Goal: Task Accomplishment & Management: Complete application form

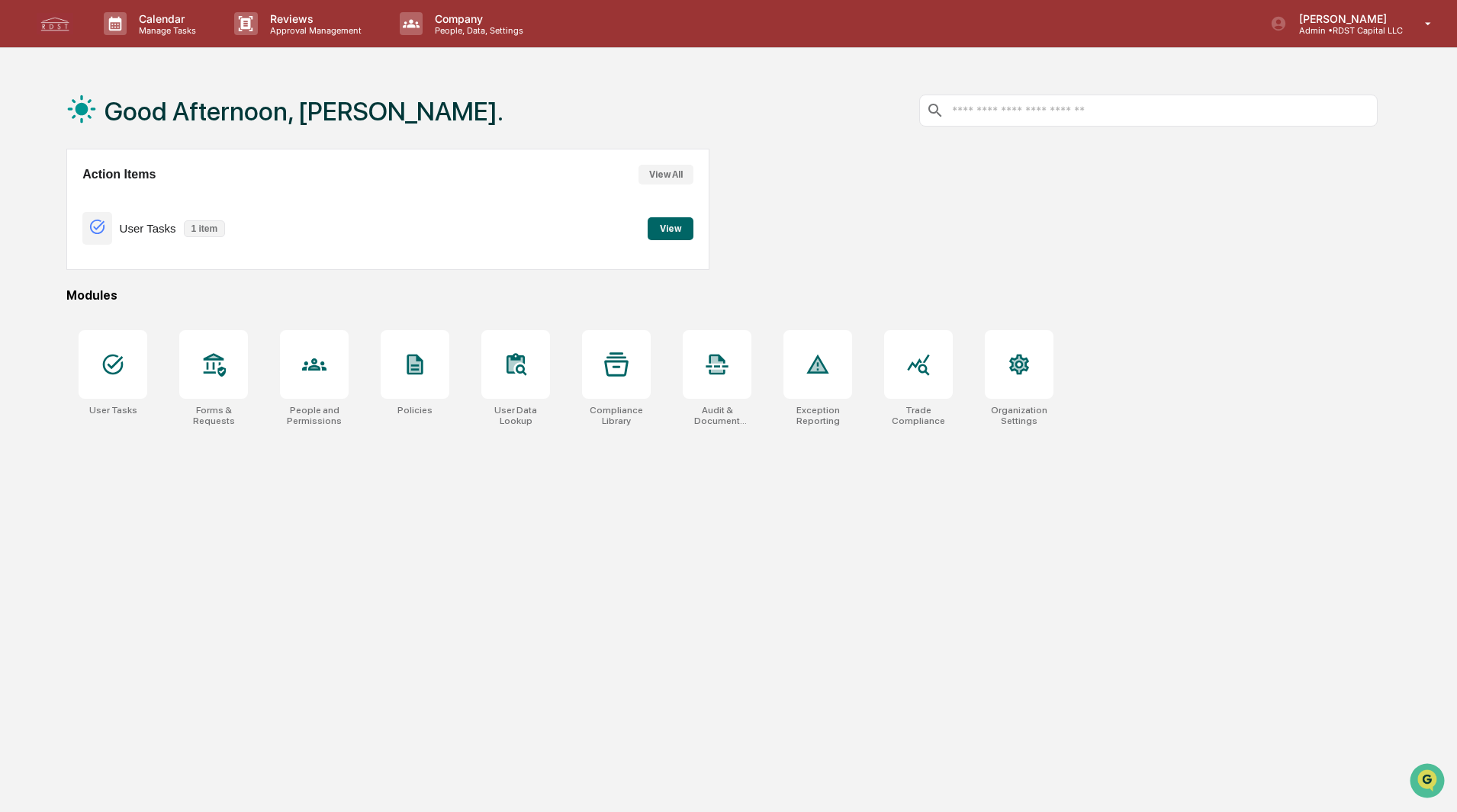
click at [676, 231] on button "View" at bounding box center [670, 228] width 46 height 23
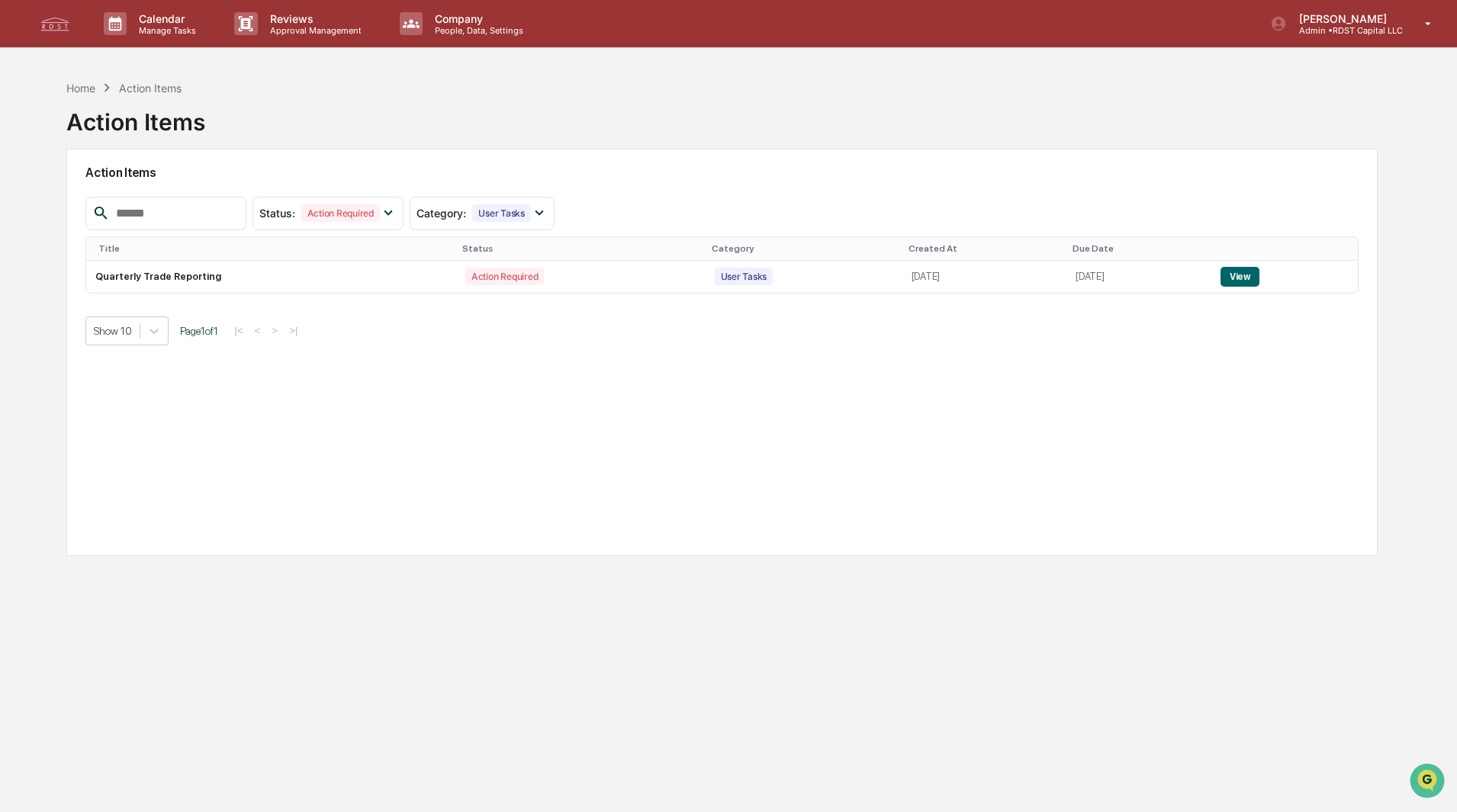
click at [89, 90] on div "Home" at bounding box center [81, 87] width 29 height 13
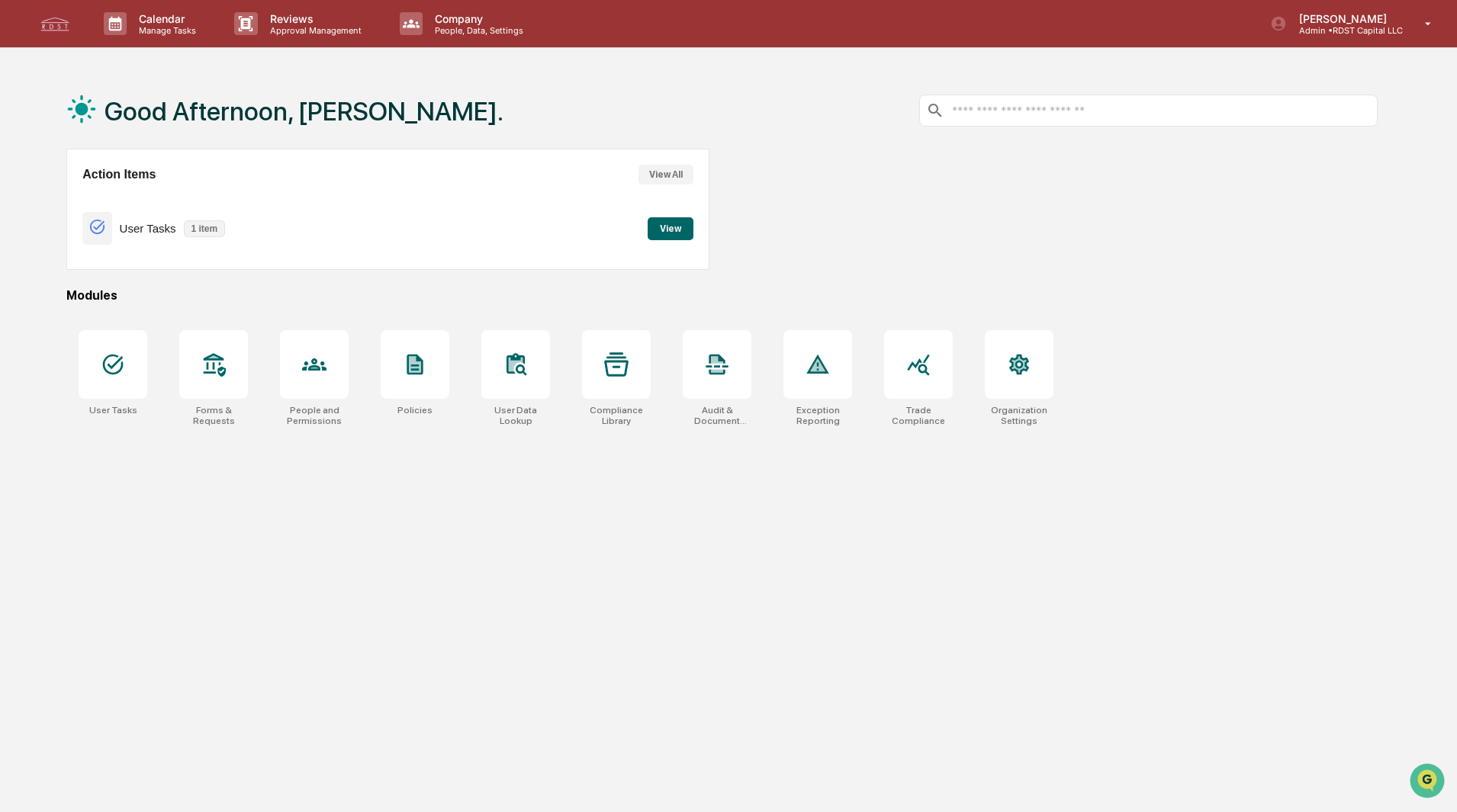
click at [208, 342] on div at bounding box center [214, 365] width 69 height 69
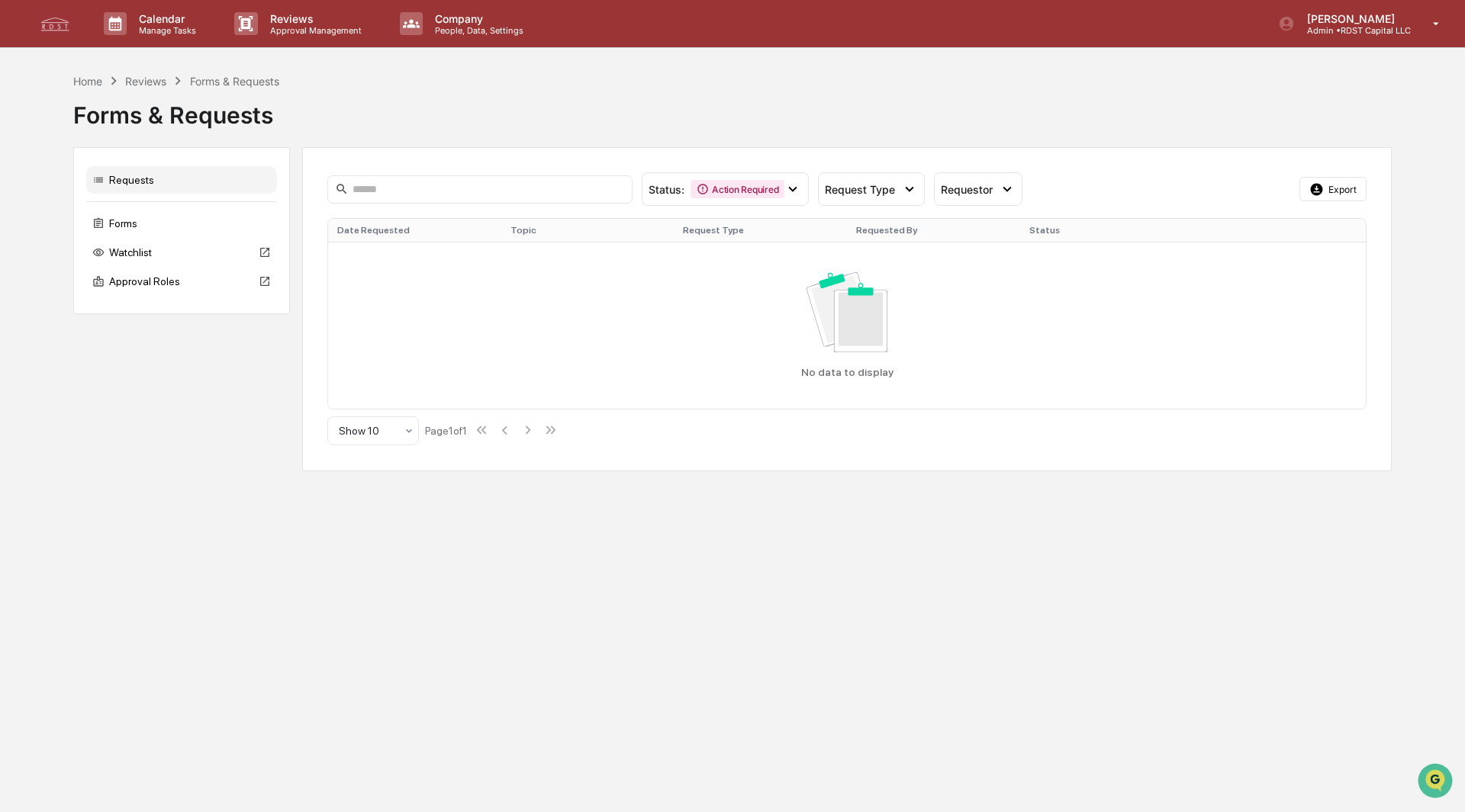
click at [724, 301] on div "No data to display" at bounding box center [847, 325] width 1020 height 105
click at [87, 77] on div "Home" at bounding box center [88, 80] width 29 height 13
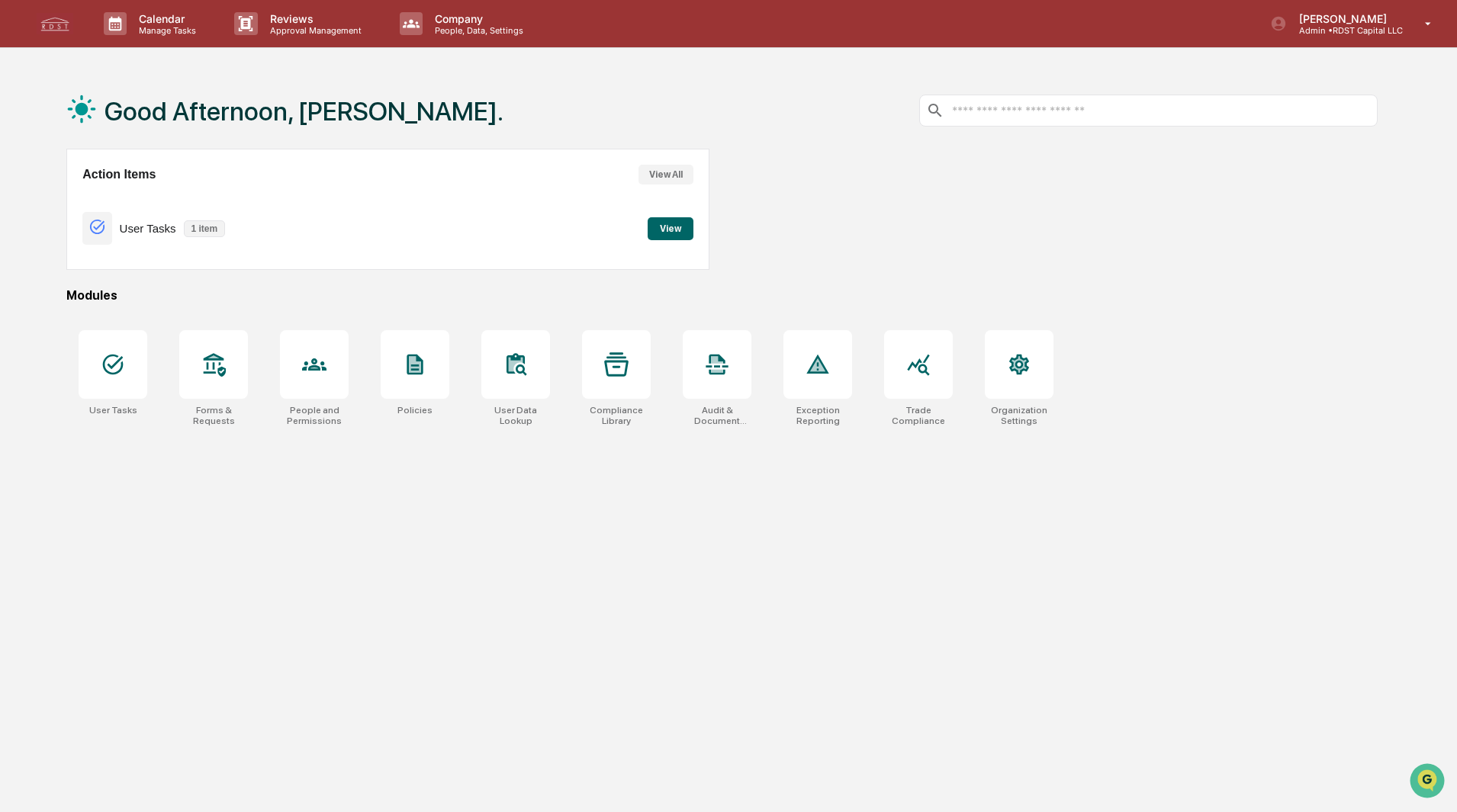
click at [1336, 29] on p "Admin • RDST Capital LLC" at bounding box center [1345, 30] width 116 height 11
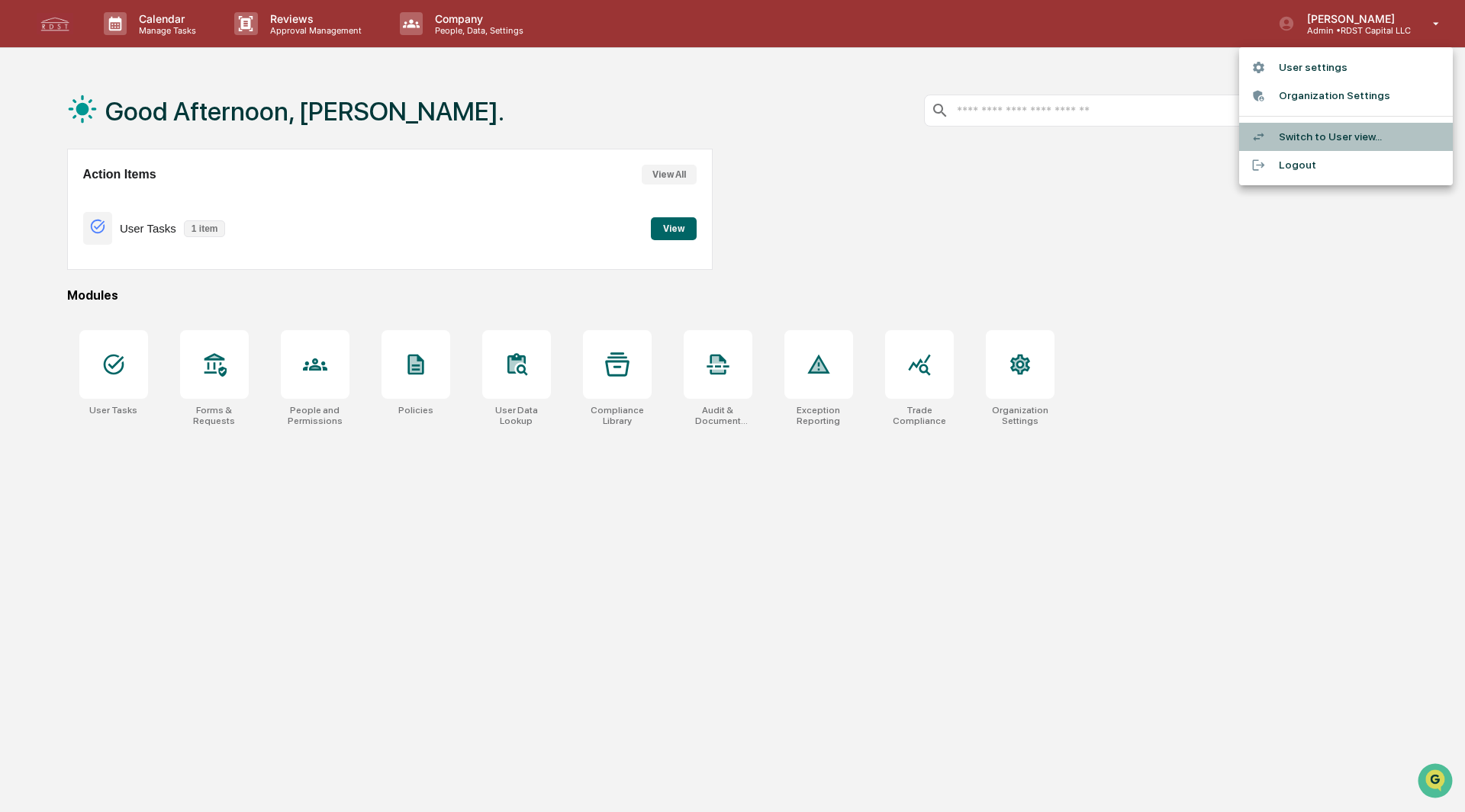
click at [1327, 135] on li "Switch to User view..." at bounding box center [1346, 136] width 214 height 28
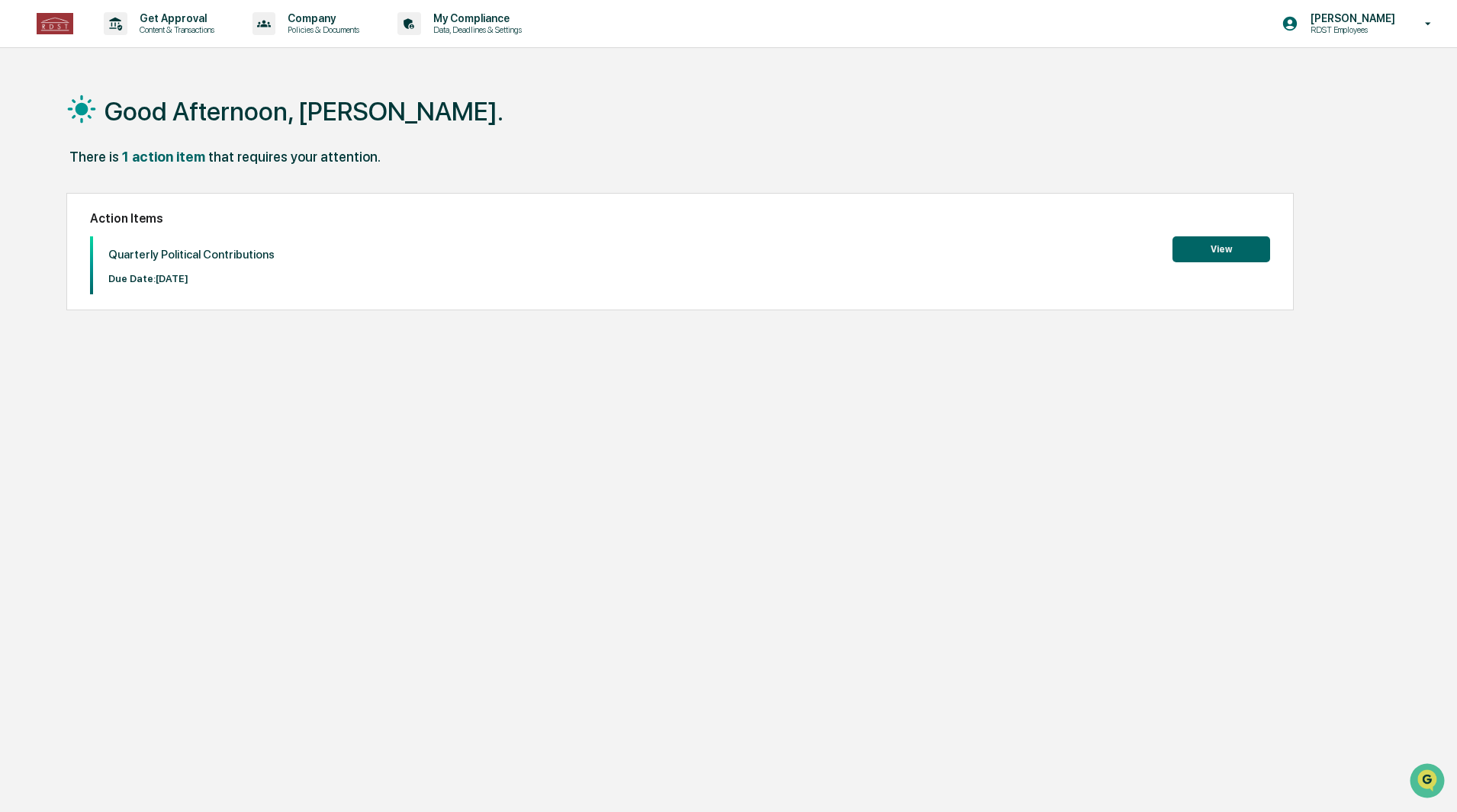
click at [1222, 249] on button "View" at bounding box center [1222, 249] width 98 height 25
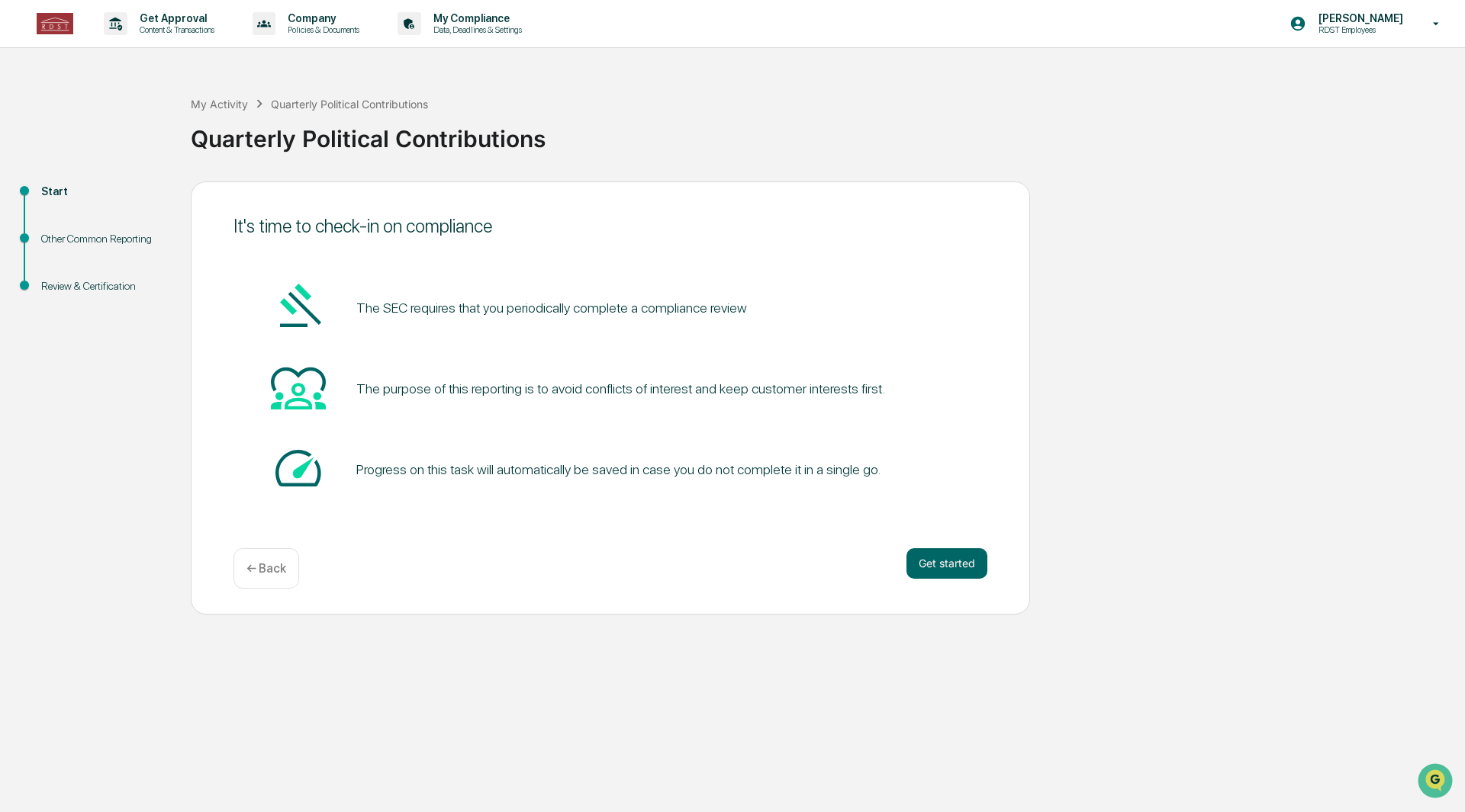
click at [976, 560] on button "Get started" at bounding box center [947, 563] width 80 height 30
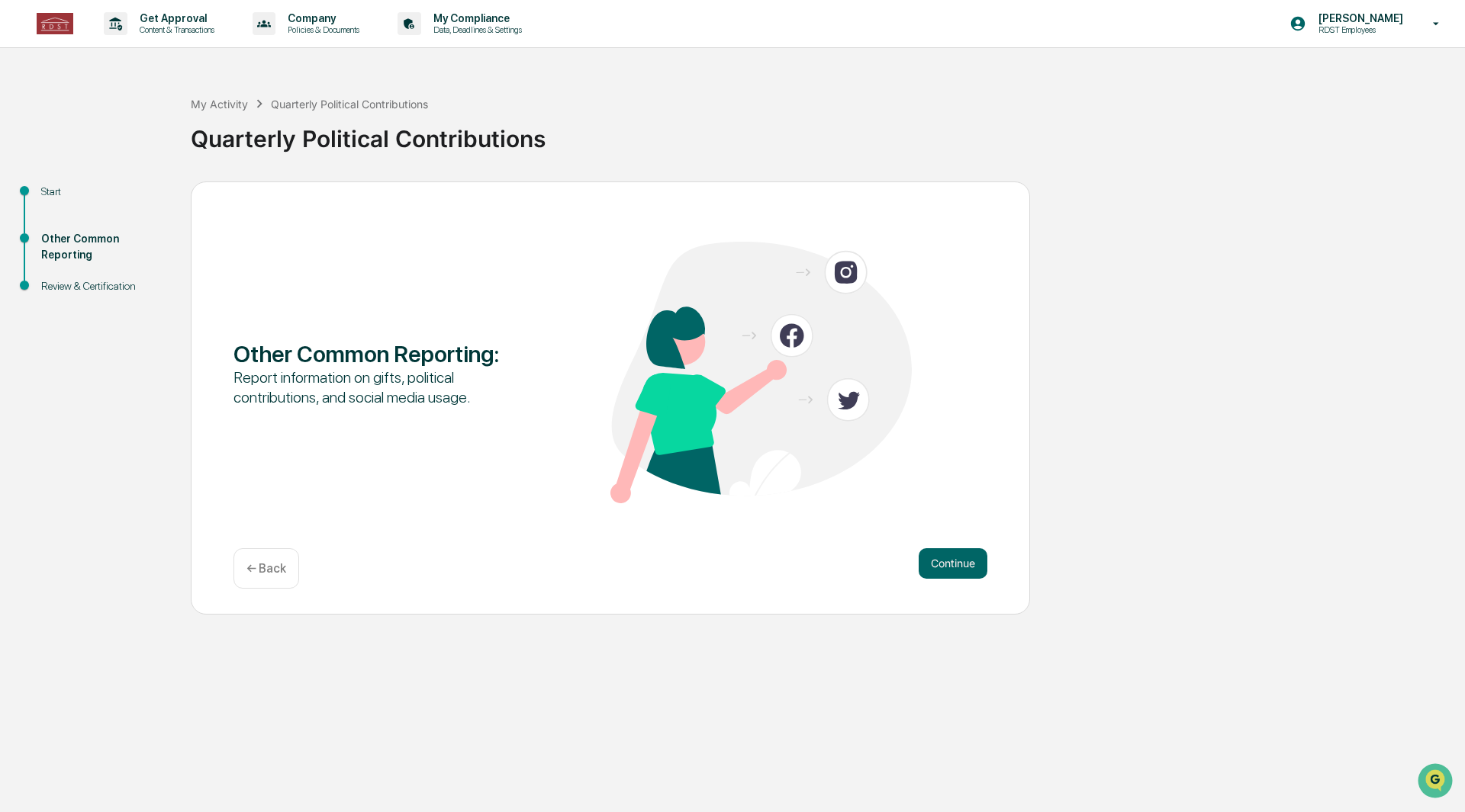
click at [887, 575] on div "Continue ← Back" at bounding box center [610, 568] width 754 height 40
click at [945, 574] on button "Continue" at bounding box center [953, 563] width 69 height 30
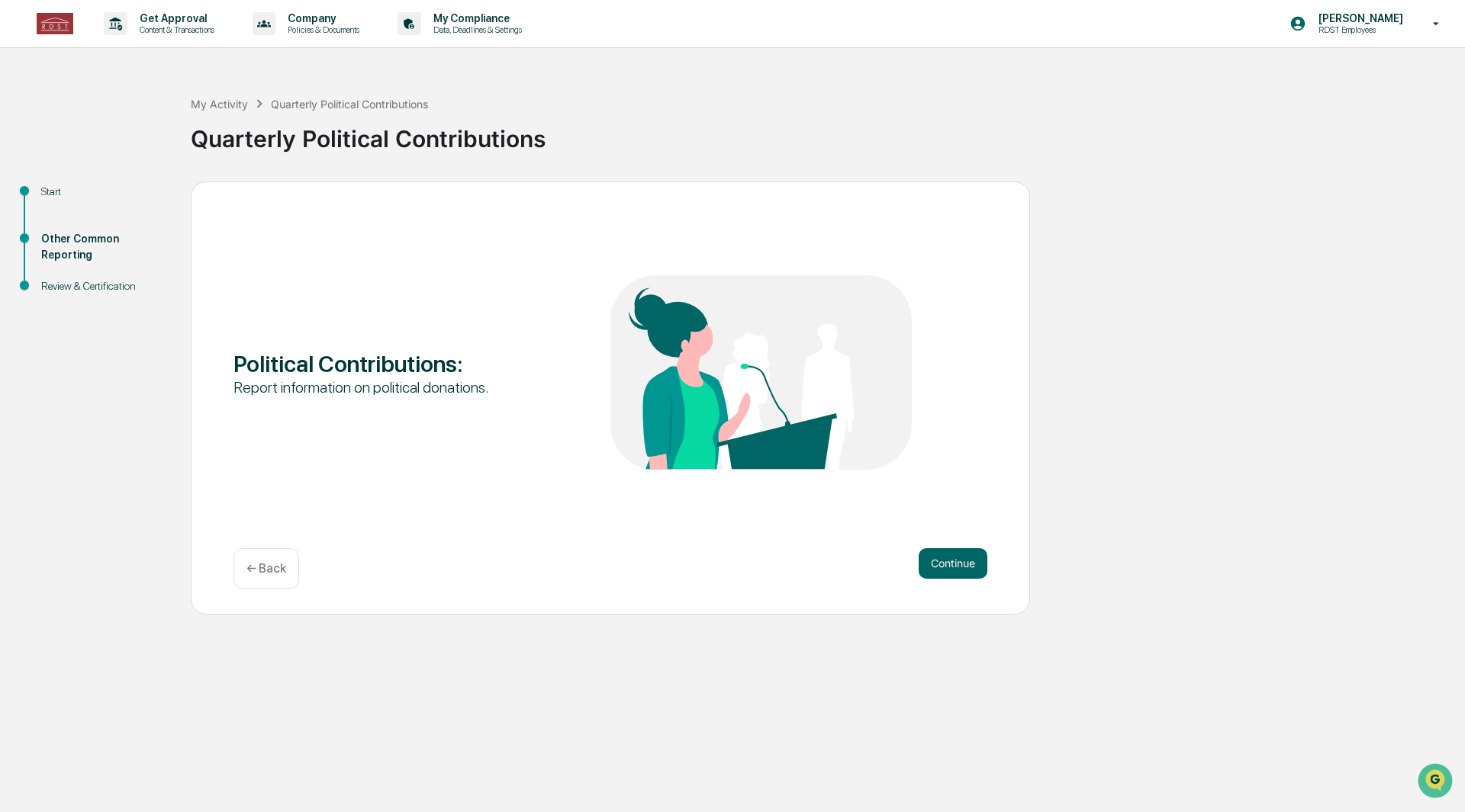
click at [950, 566] on button "Continue" at bounding box center [953, 563] width 69 height 30
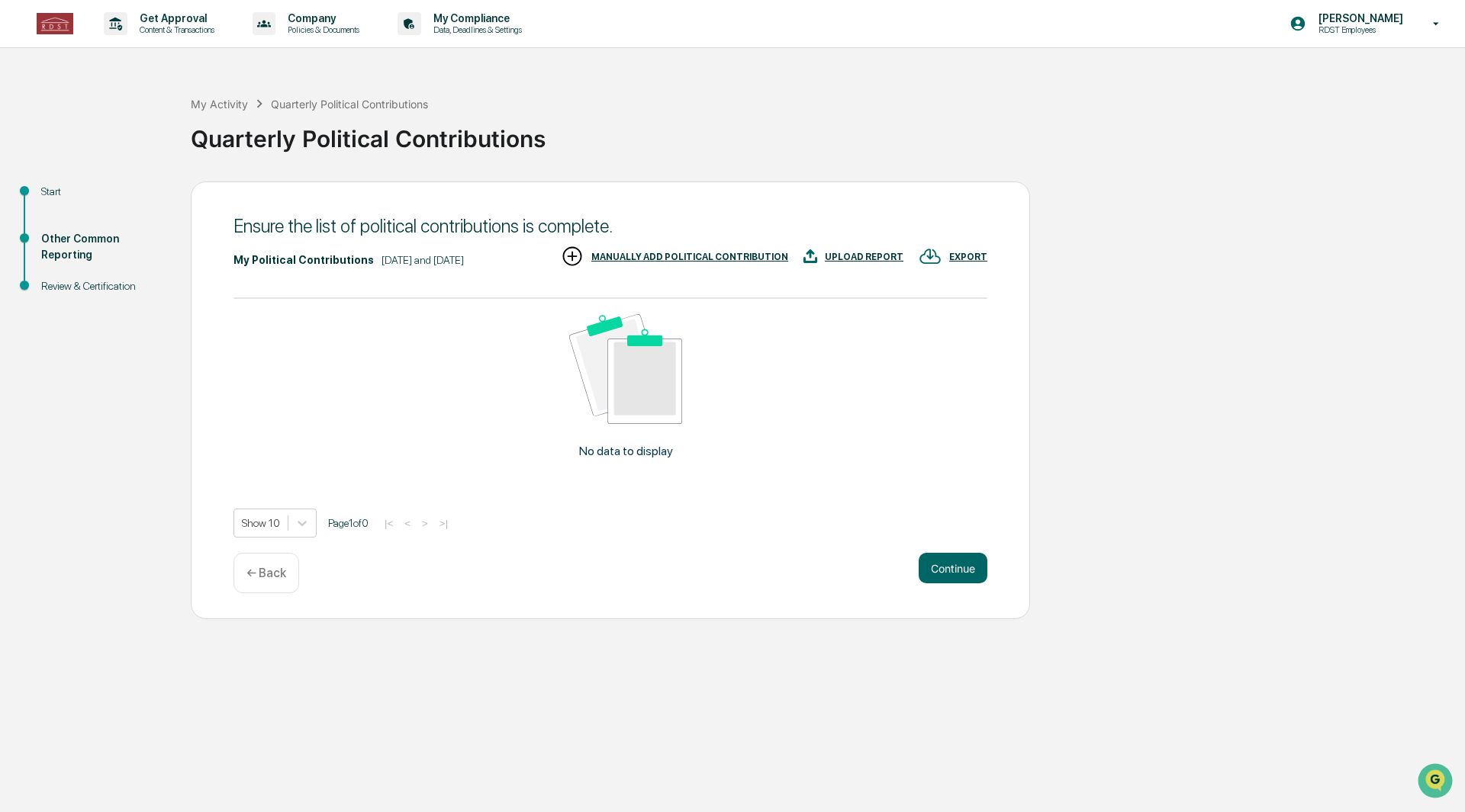
click at [942, 572] on button "Continue" at bounding box center [953, 568] width 69 height 30
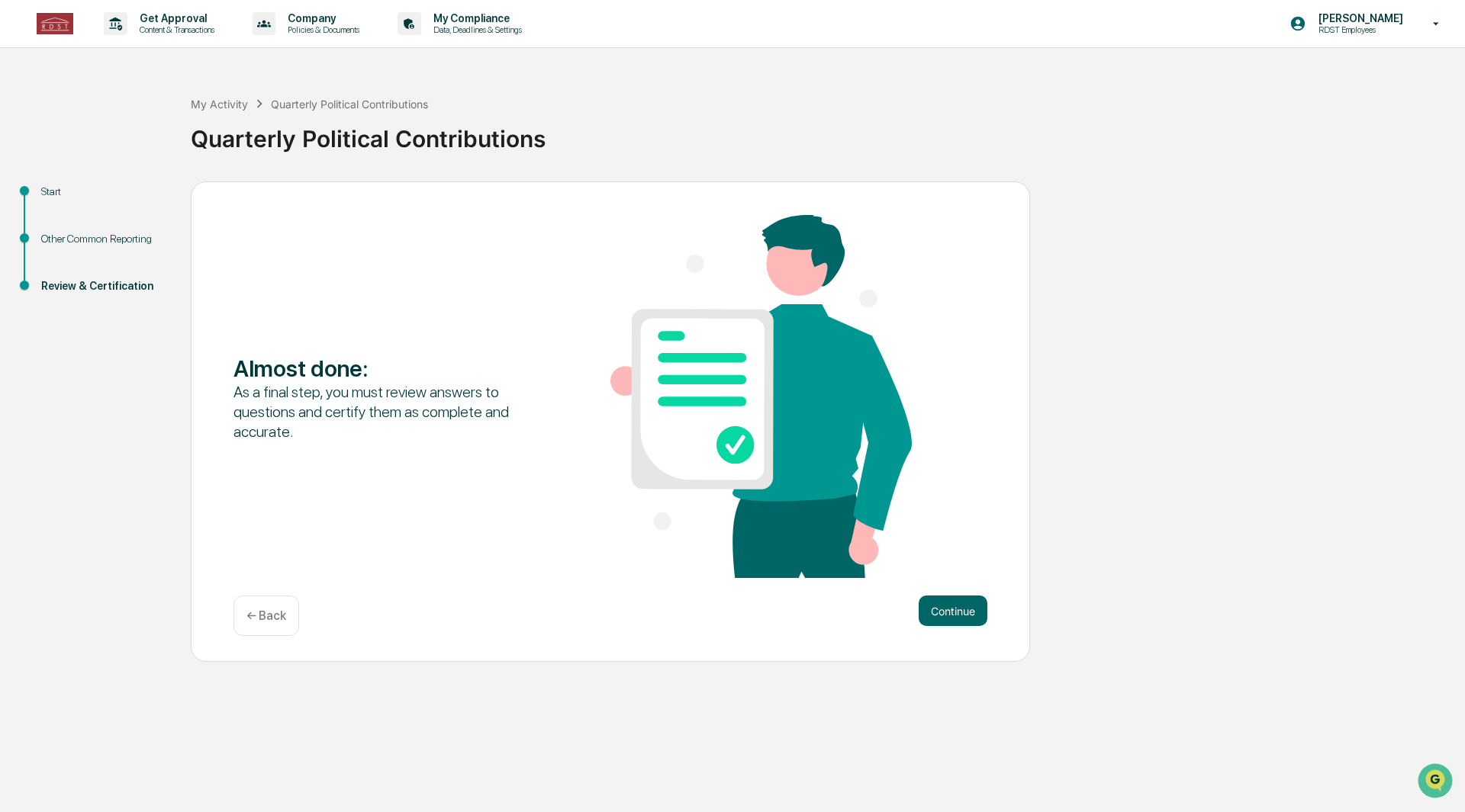
click at [967, 609] on button "Continue" at bounding box center [953, 610] width 69 height 30
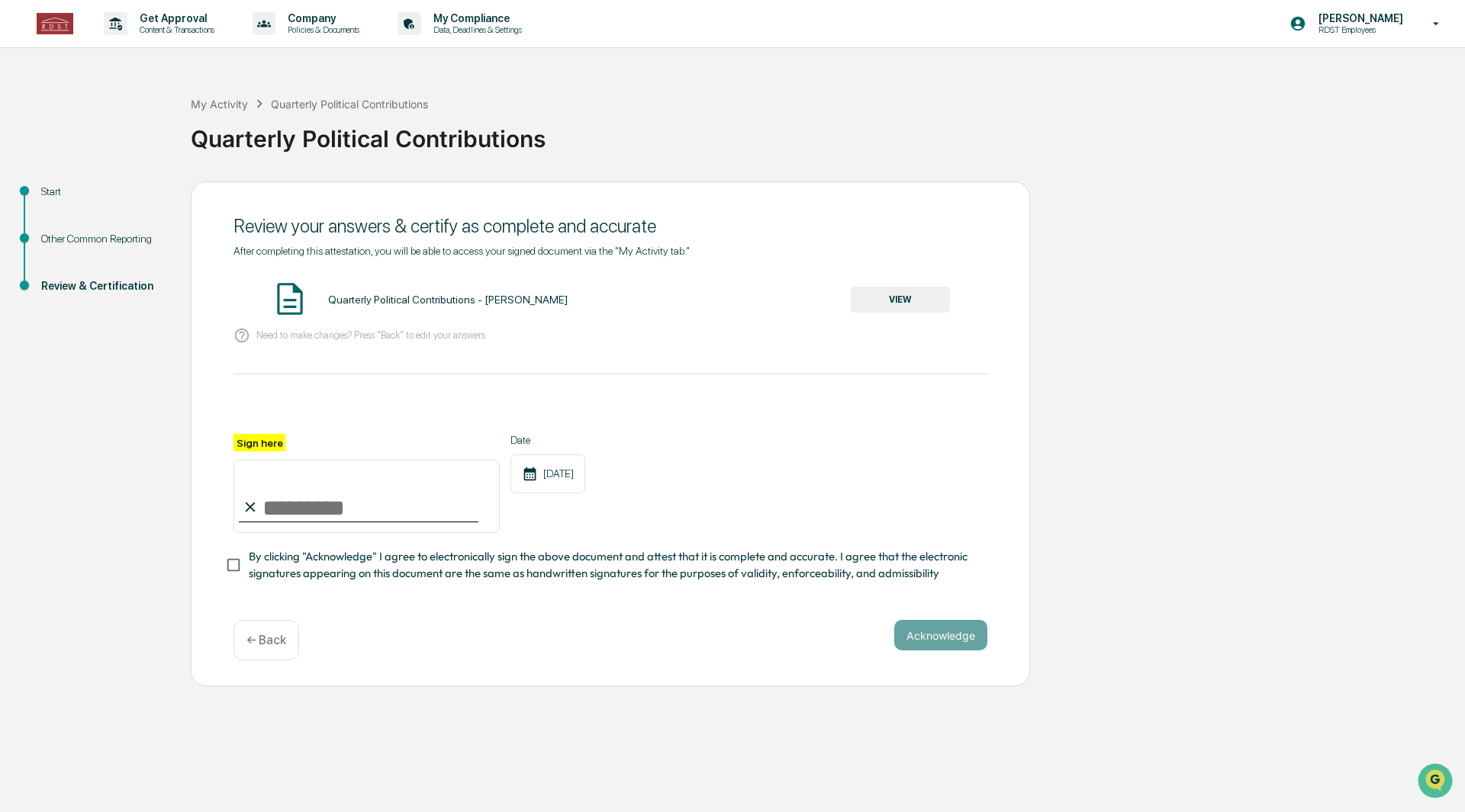
click at [897, 296] on button "VIEW" at bounding box center [900, 299] width 99 height 25
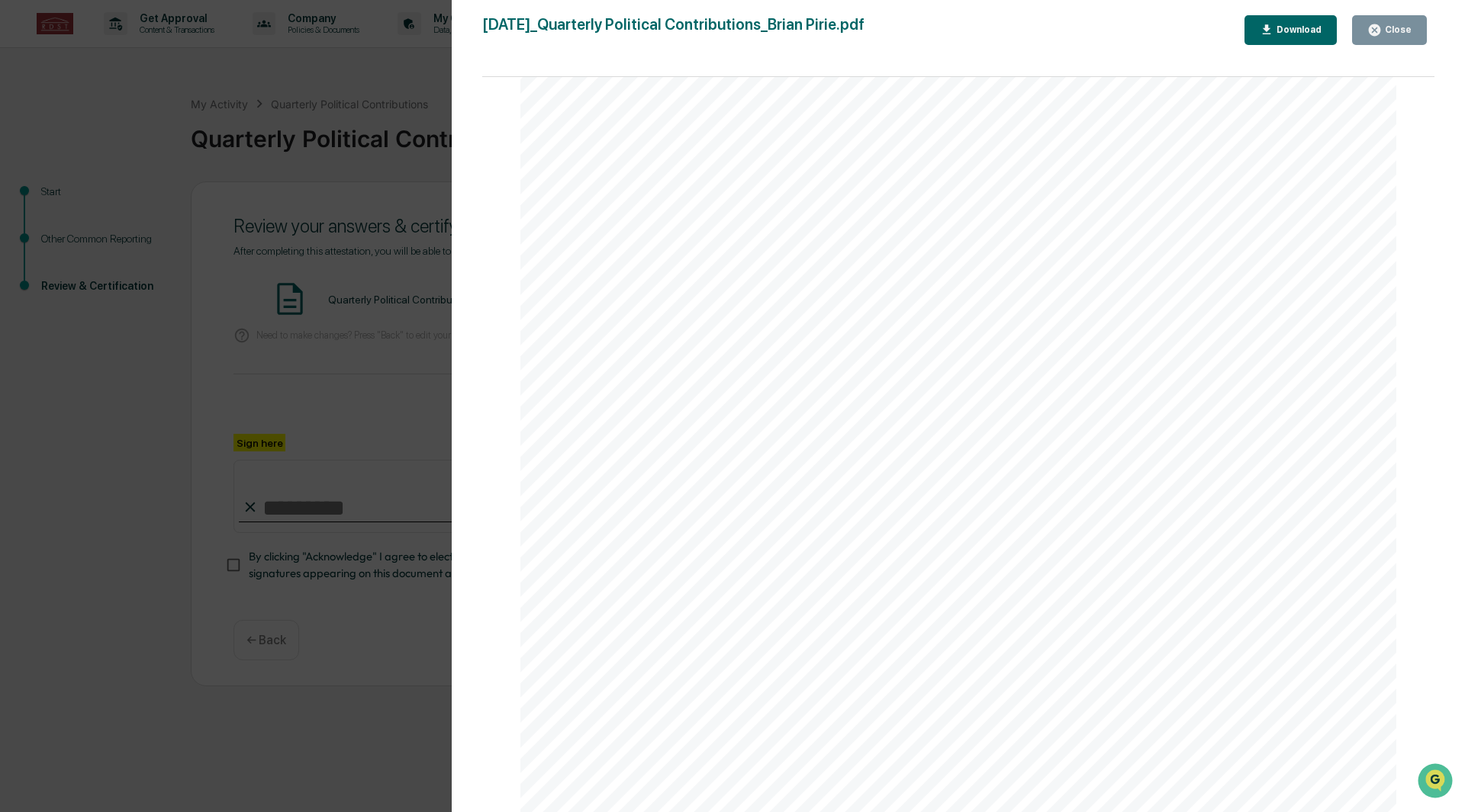
scroll to position [3116, 0]
click at [1401, 29] on div "Close" at bounding box center [1396, 29] width 29 height 11
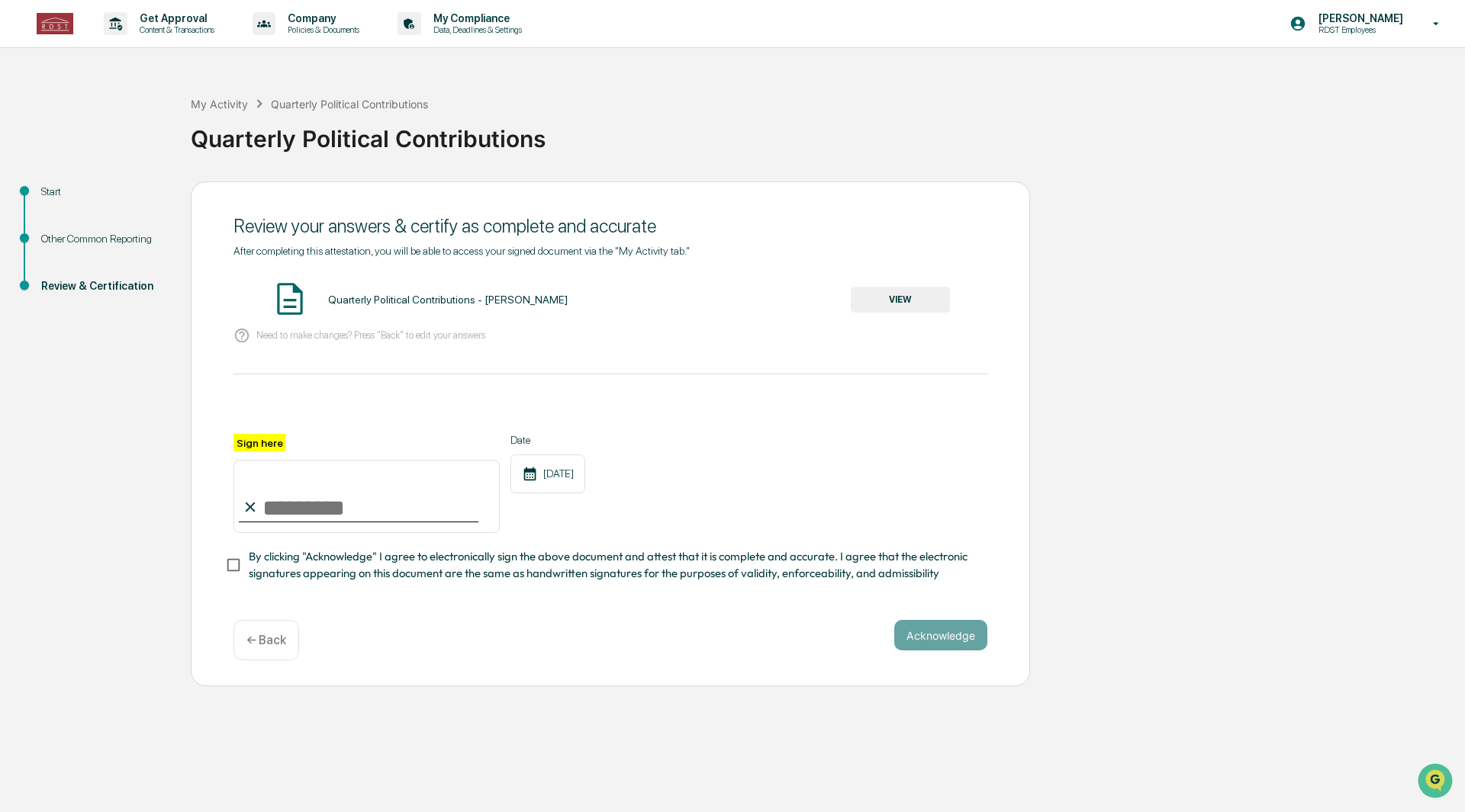
click at [296, 509] on input "Sign here" at bounding box center [366, 496] width 266 height 74
type input "**********"
click at [912, 638] on button "Acknowledge" at bounding box center [940, 634] width 93 height 30
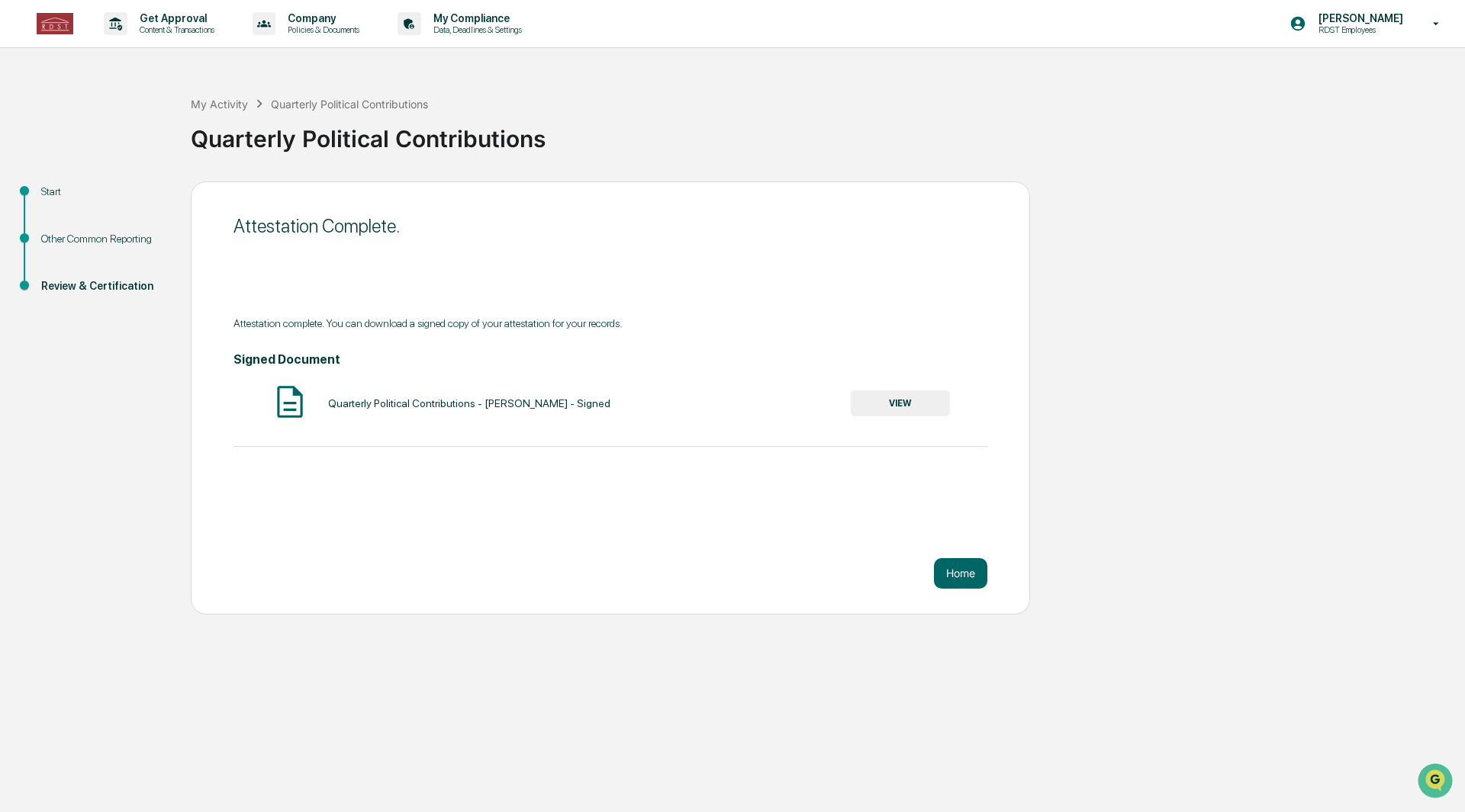
click at [960, 572] on button "Home" at bounding box center [961, 573] width 53 height 30
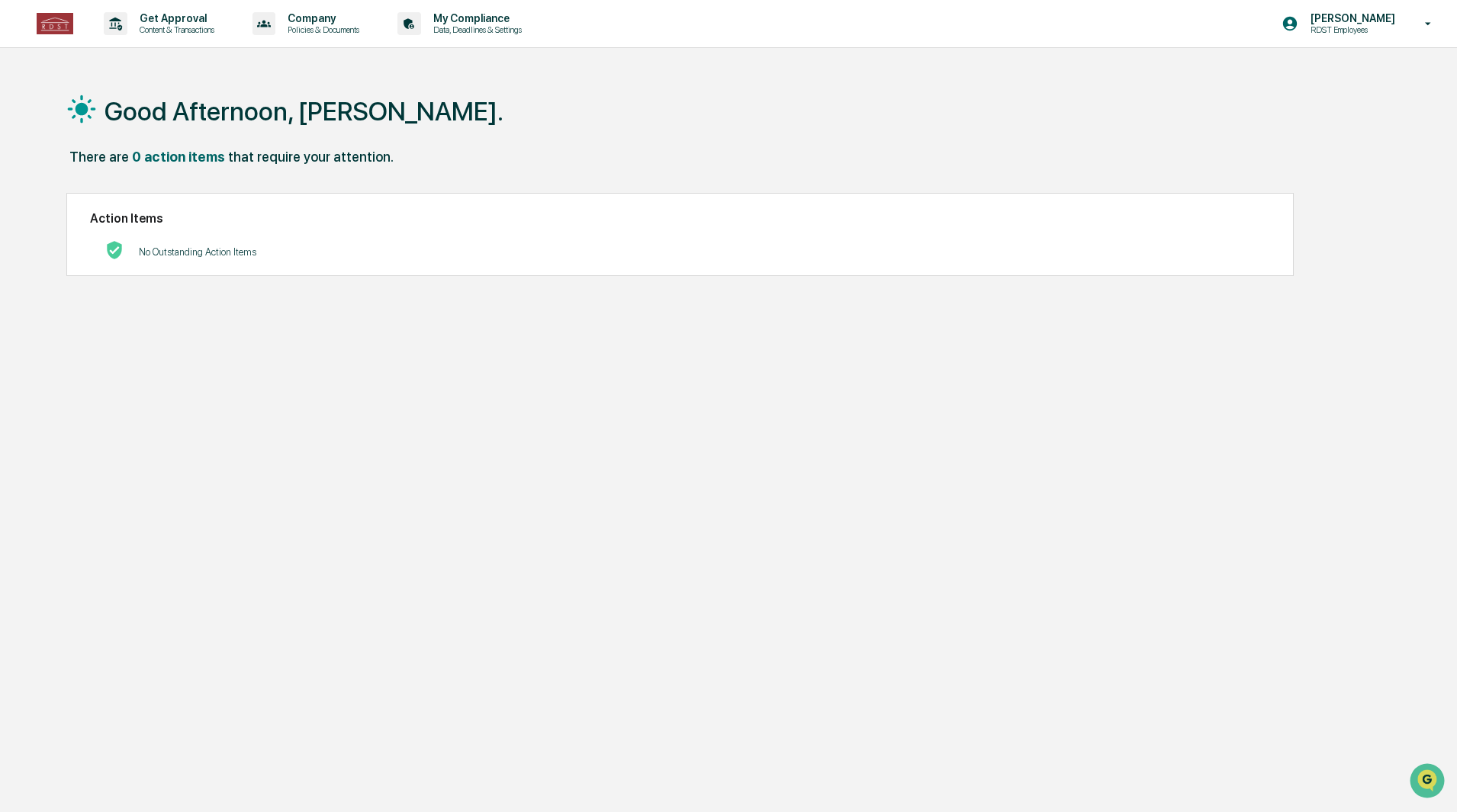
click at [202, 27] on p "Content & Transactions" at bounding box center [175, 29] width 94 height 11
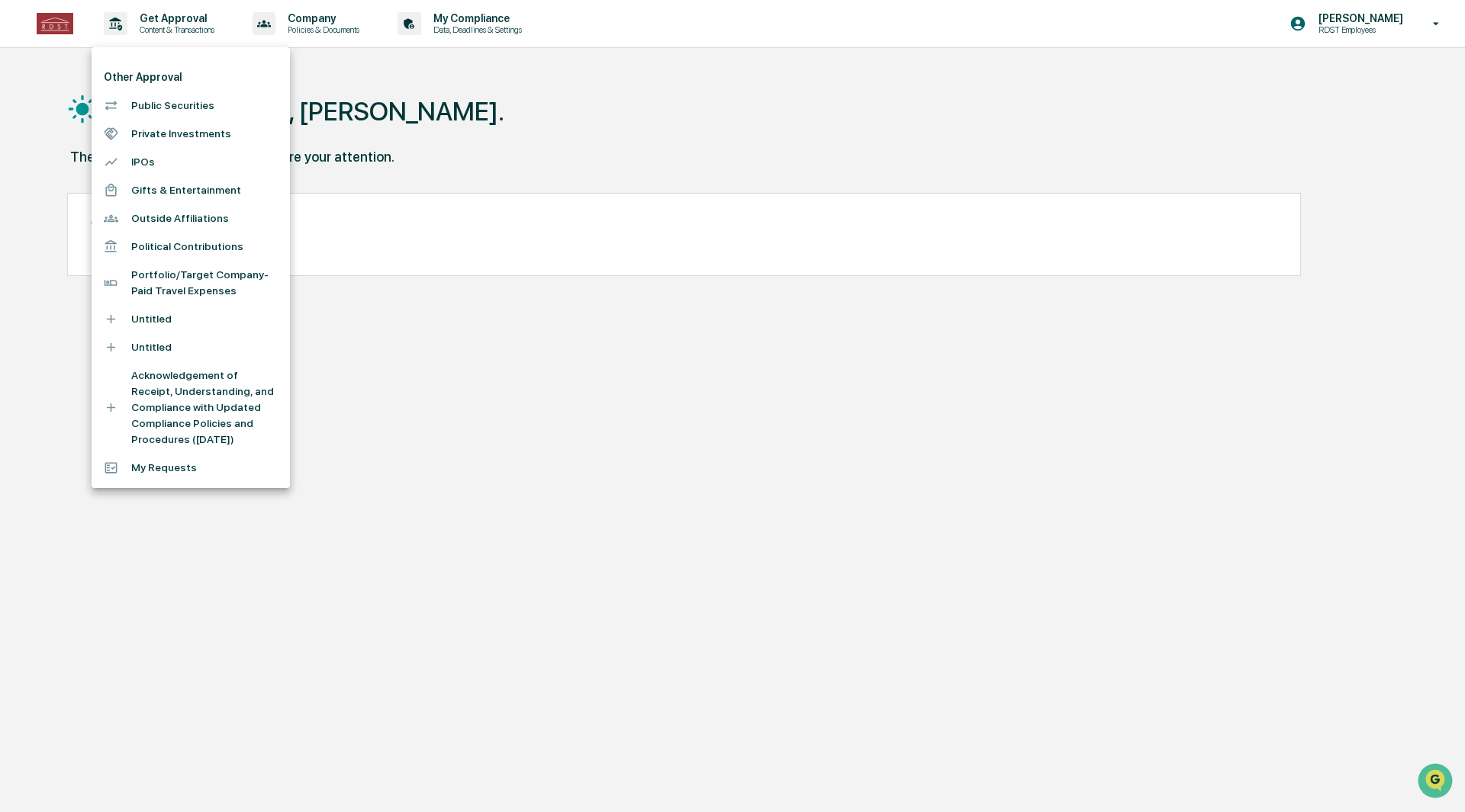
click at [58, 29] on div at bounding box center [732, 406] width 1465 height 812
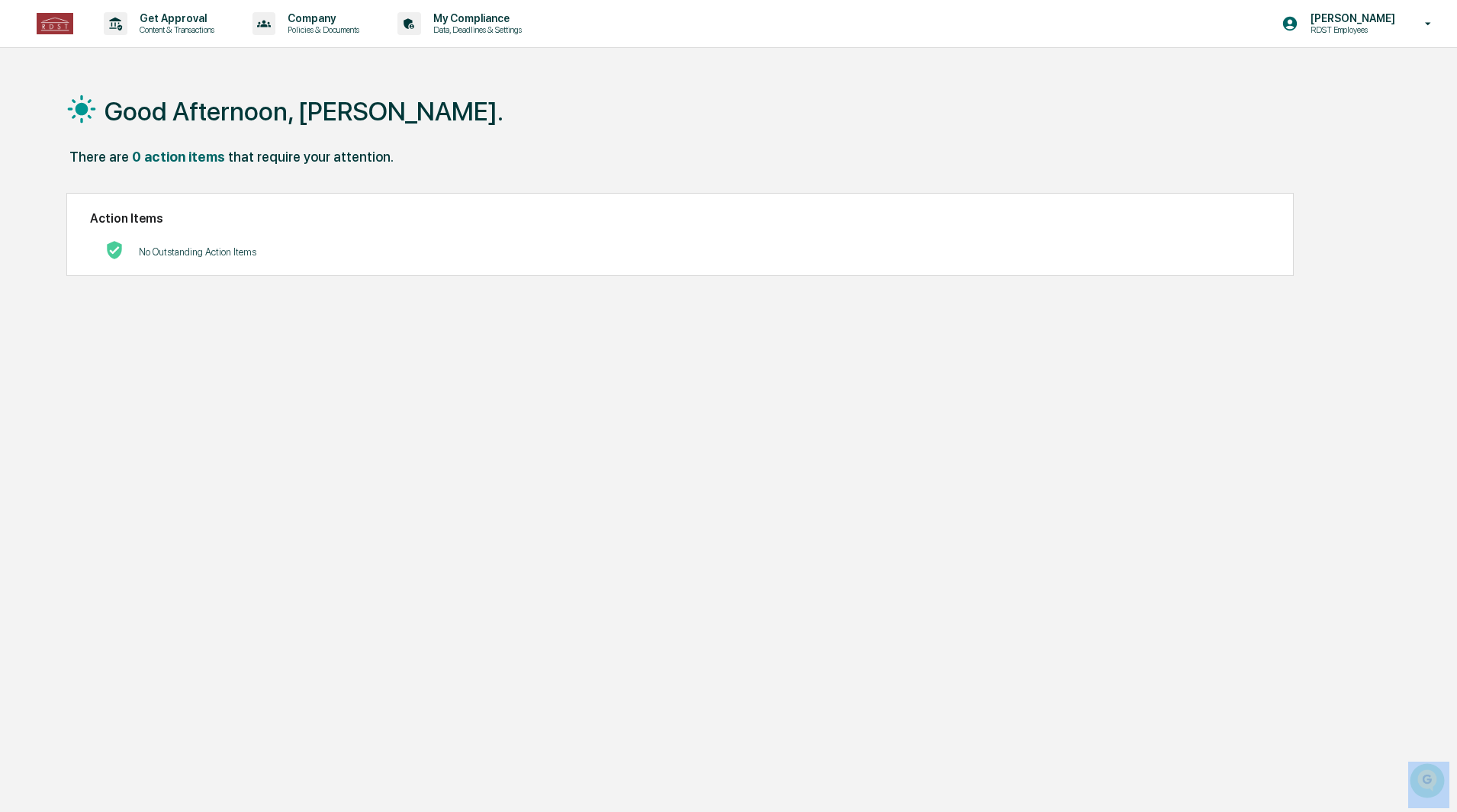
click at [126, 19] on icon at bounding box center [116, 24] width 24 height 24
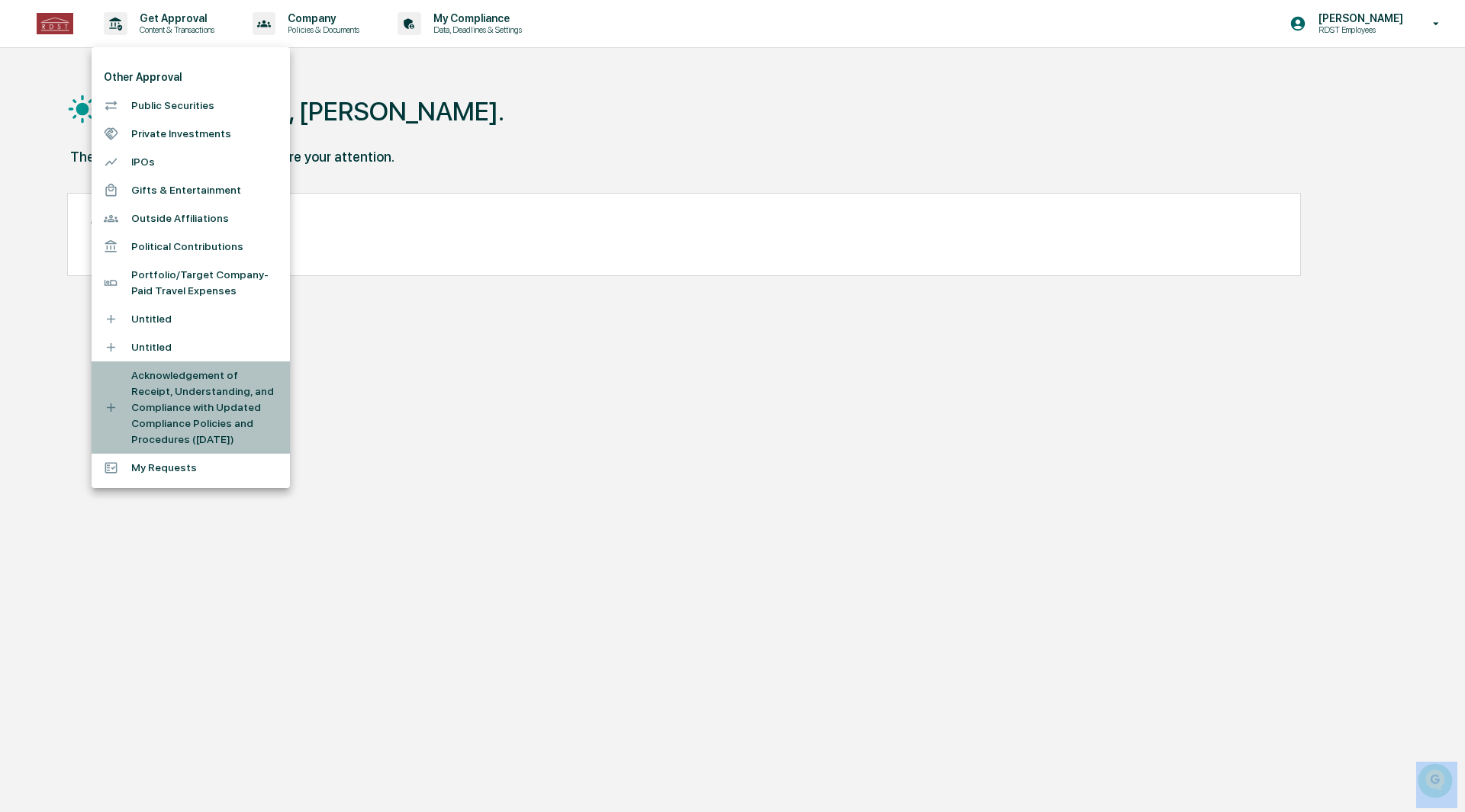
click at [170, 420] on li "Acknowledgement of Receipt, Understanding, and Compliance with Updated Complian…" at bounding box center [190, 408] width 198 height 92
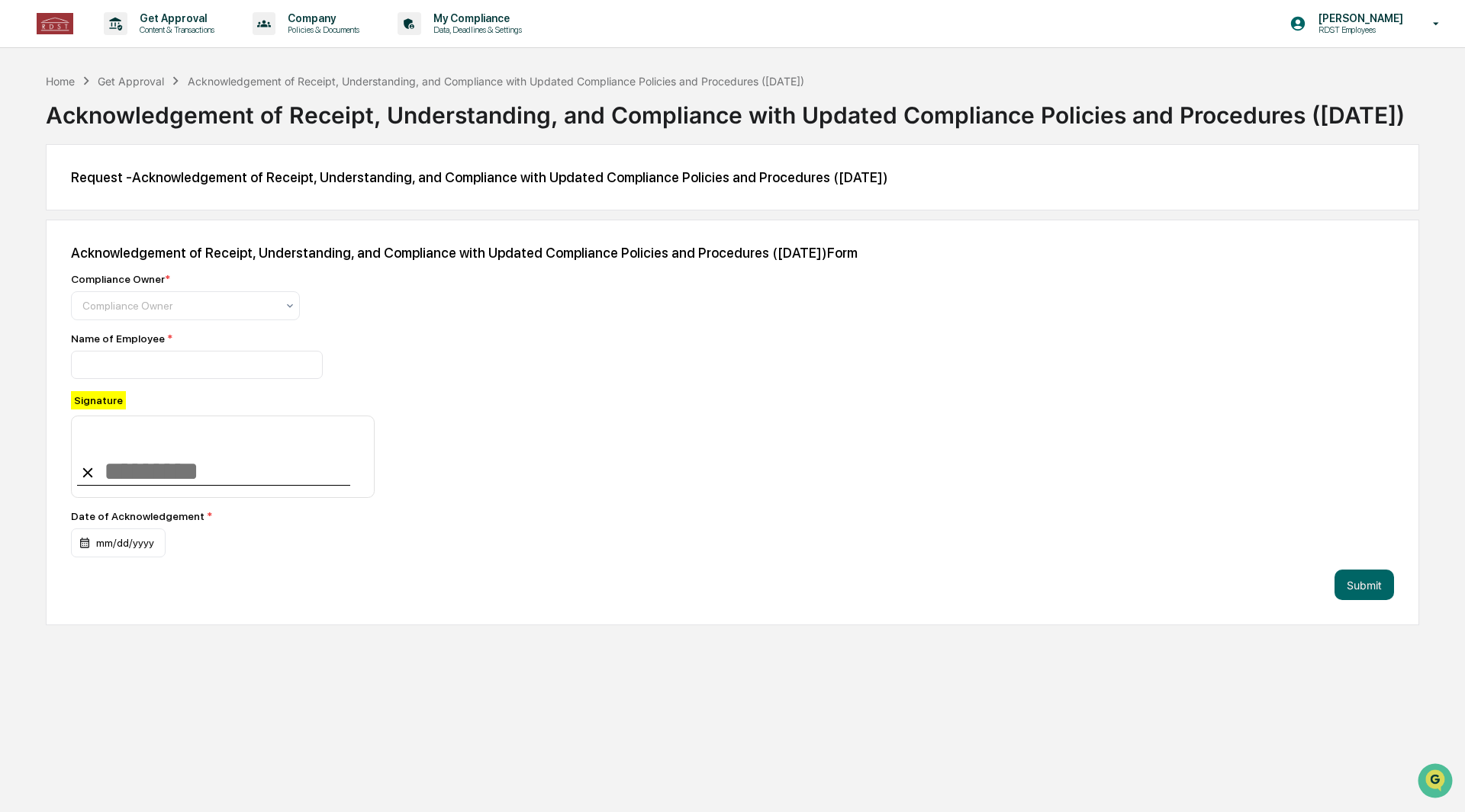
click at [235, 314] on div at bounding box center [180, 306] width 194 height 16
click at [241, 314] on div at bounding box center [180, 306] width 194 height 16
click at [454, 285] on div "Compliance Owner *" at bounding box center [338, 279] width 534 height 12
click at [195, 379] on input at bounding box center [196, 365] width 252 height 28
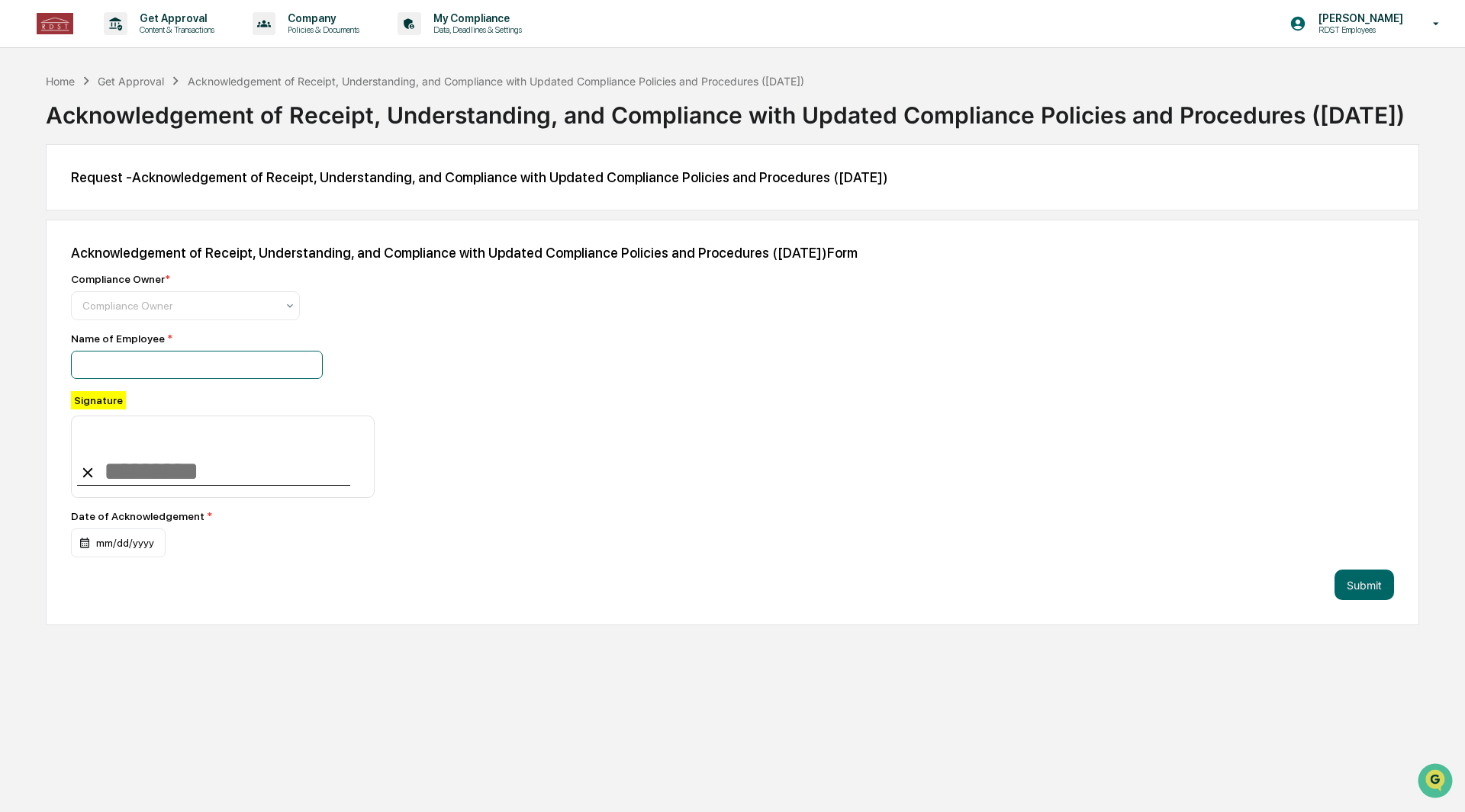
click at [307, 379] on input at bounding box center [196, 365] width 252 height 28
click at [215, 314] on div at bounding box center [180, 306] width 194 height 16
click at [262, 314] on div at bounding box center [180, 306] width 194 height 16
click at [219, 314] on div at bounding box center [180, 306] width 194 height 16
click at [195, 314] on div at bounding box center [180, 306] width 194 height 16
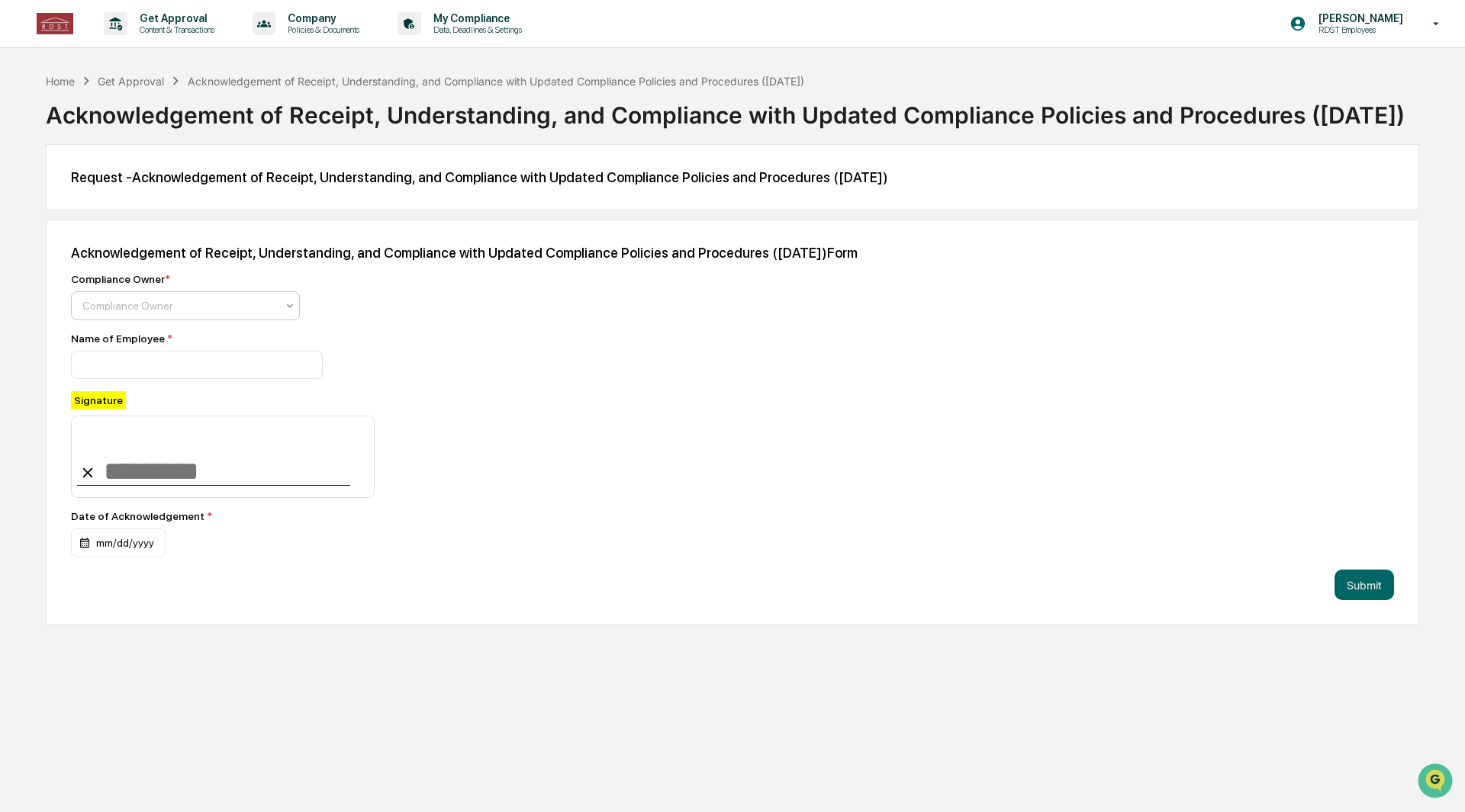
click at [194, 314] on div at bounding box center [180, 306] width 194 height 16
